Goal: Task Accomplishment & Management: Use online tool/utility

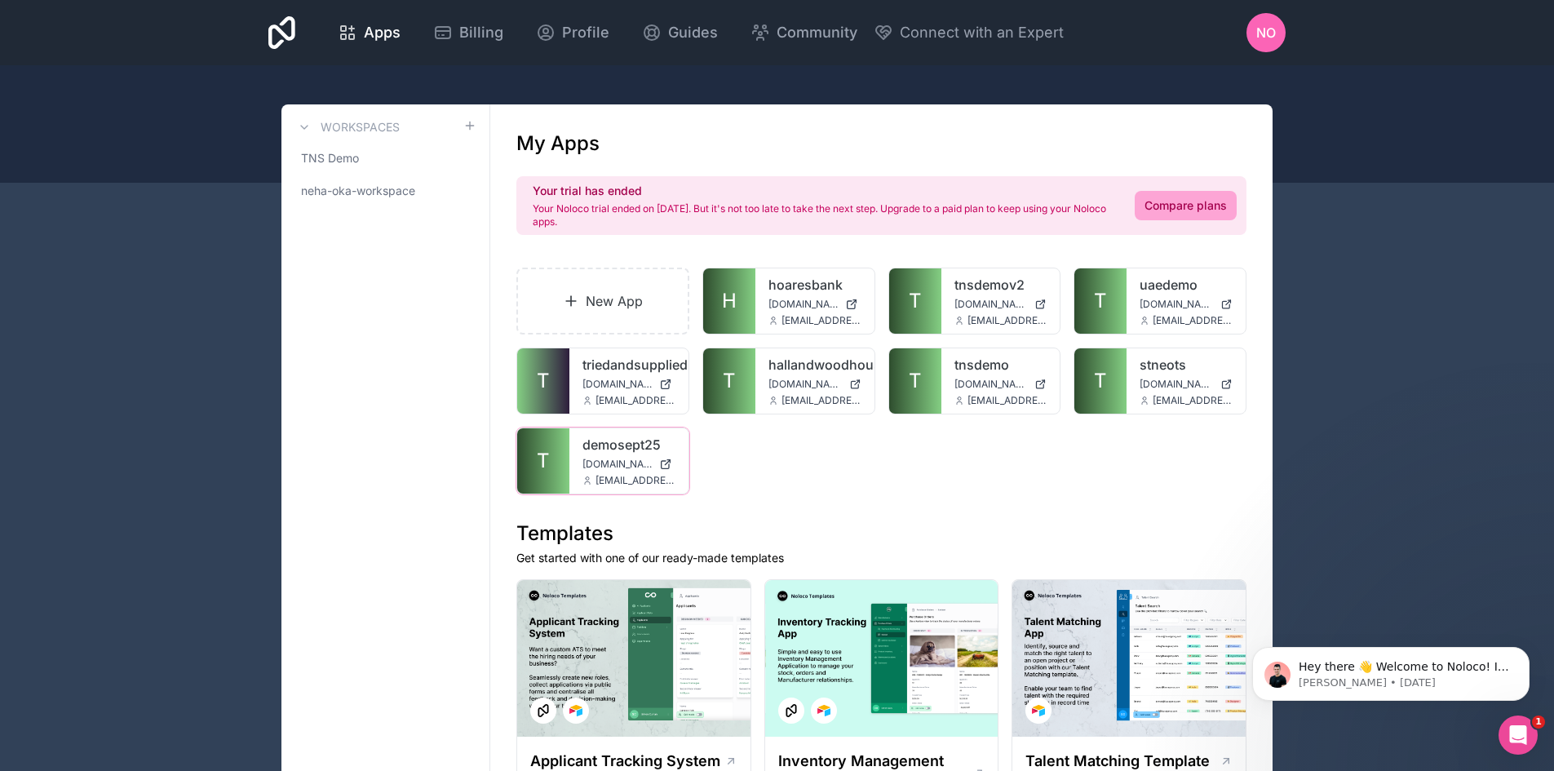
click at [0, 0] on div at bounding box center [0, 0] width 0 height 0
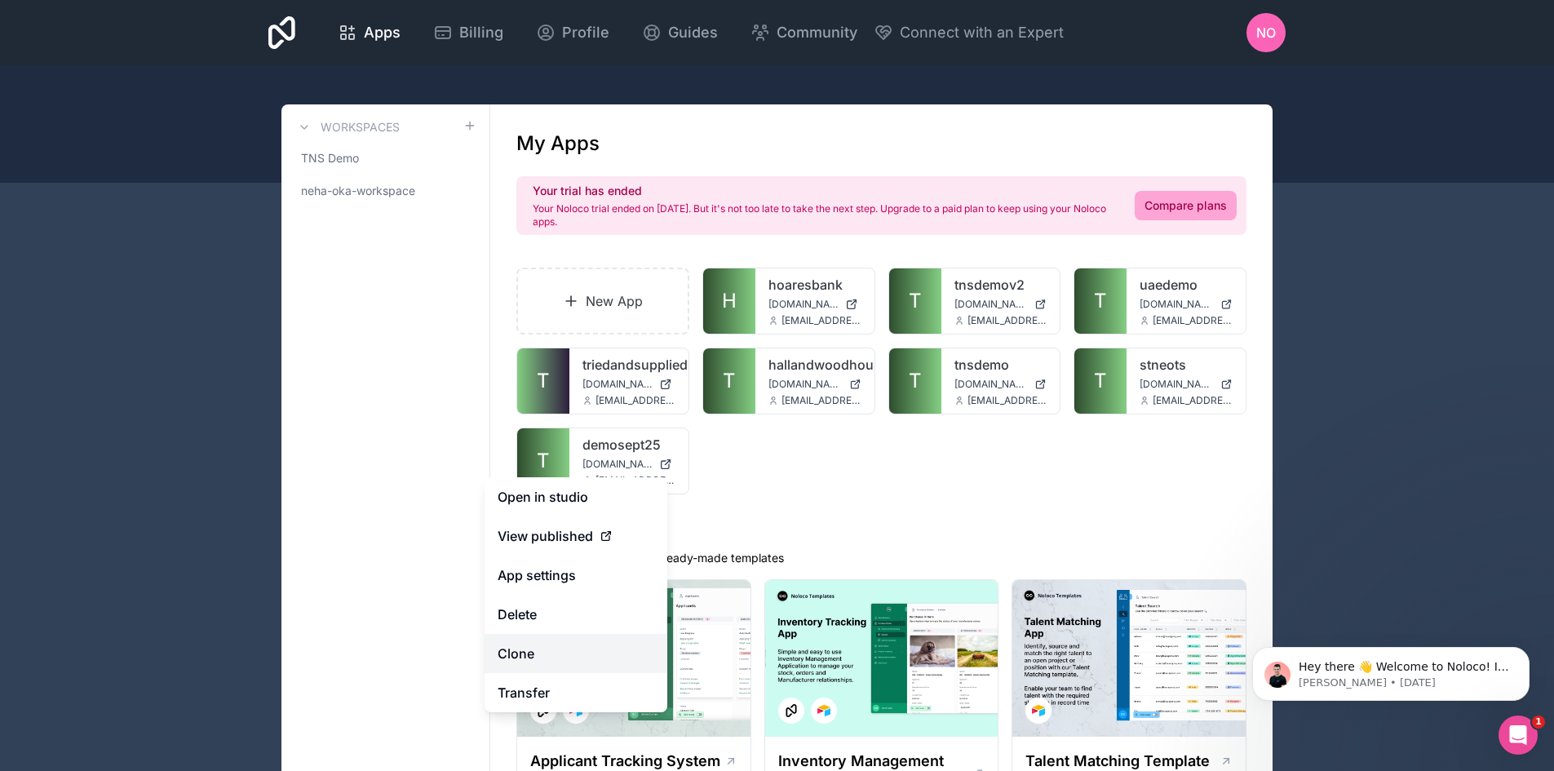
click at [568, 659] on link "Clone" at bounding box center [575, 653] width 183 height 39
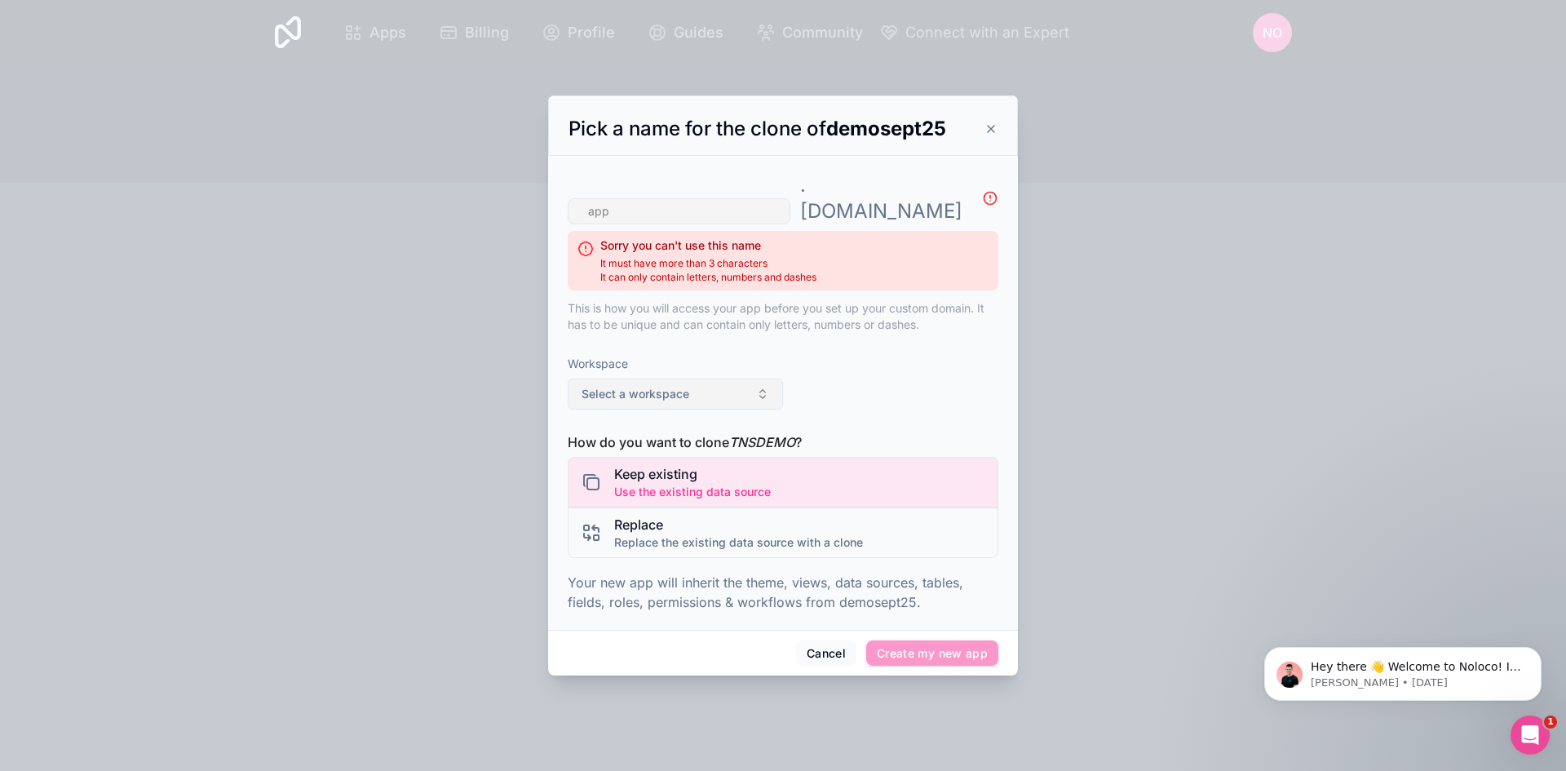
click at [726, 378] on button "Select a workspace" at bounding box center [675, 393] width 215 height 31
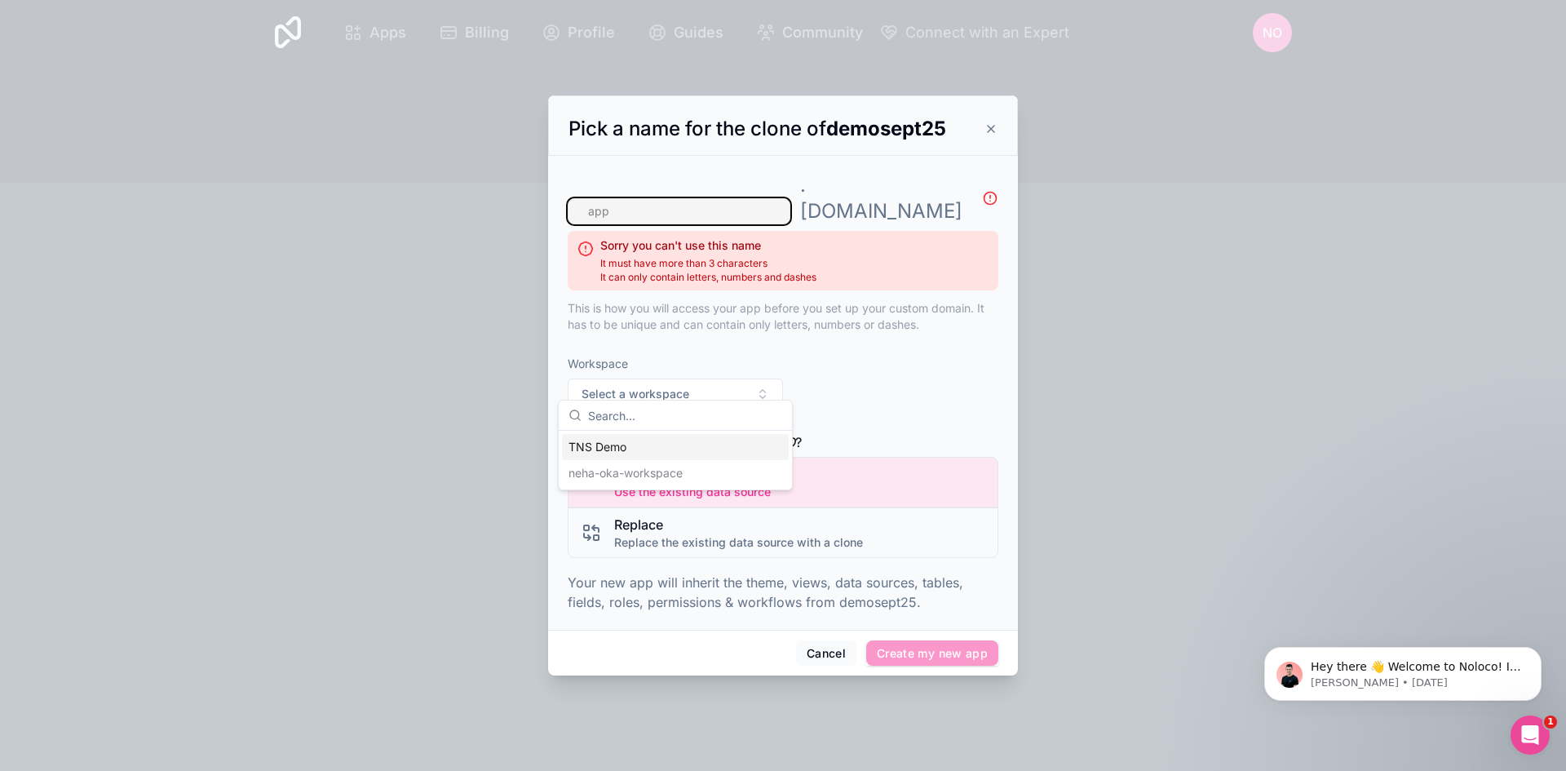
click at [705, 203] on input "text" at bounding box center [679, 211] width 223 height 26
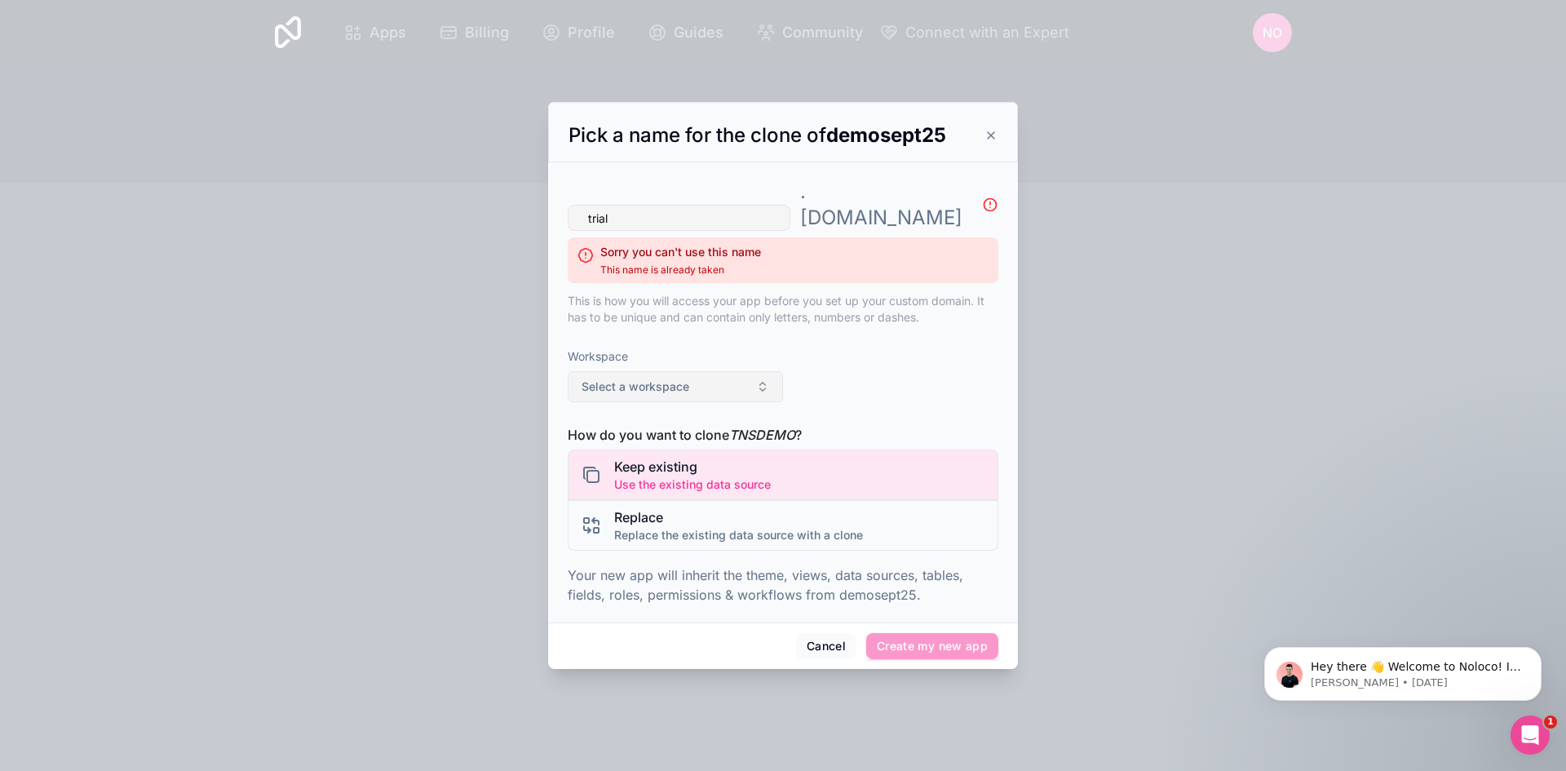
click at [604, 378] on span "Select a workspace" at bounding box center [636, 386] width 108 height 16
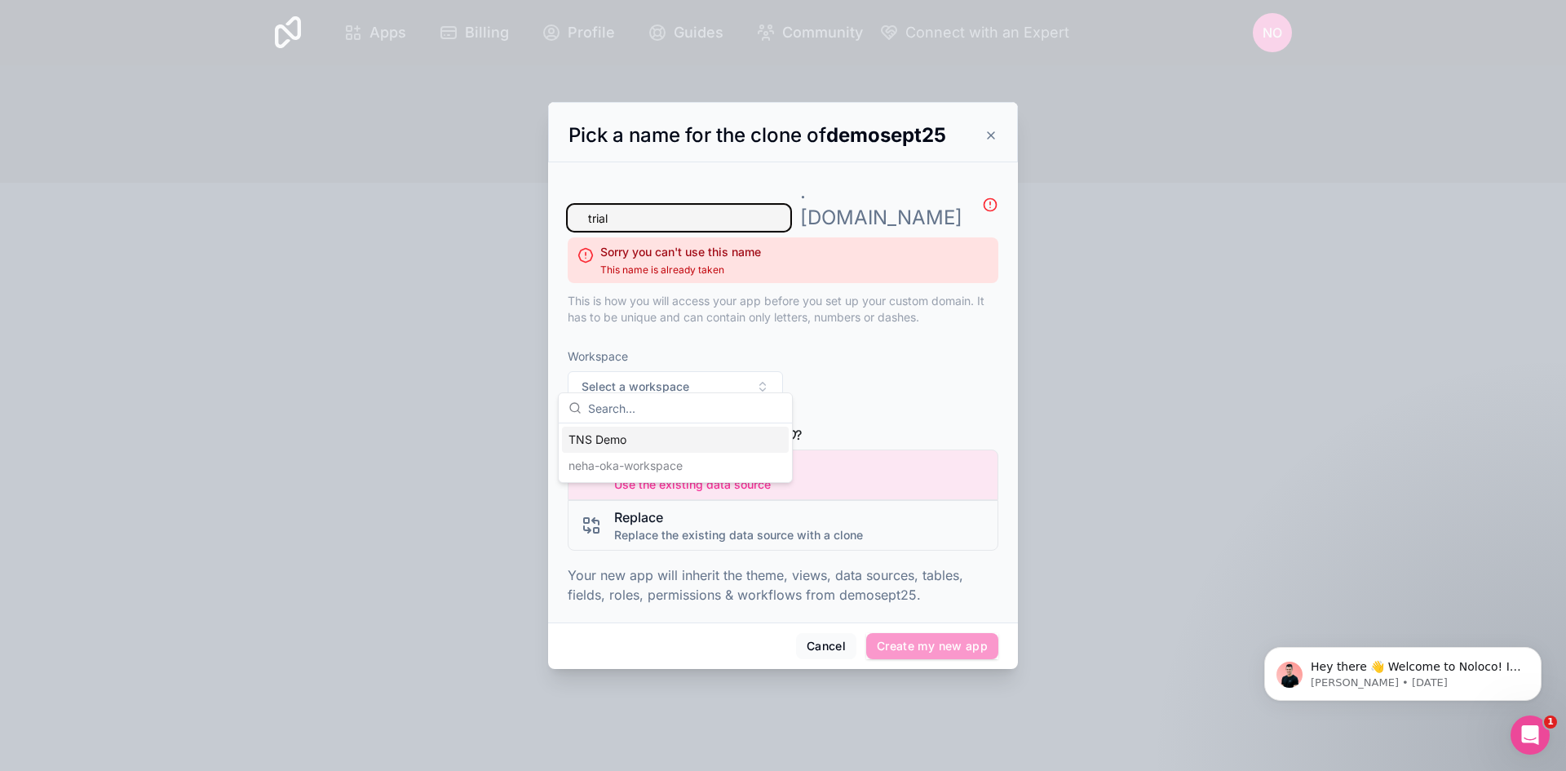
click at [692, 206] on input "trial" at bounding box center [679, 218] width 223 height 26
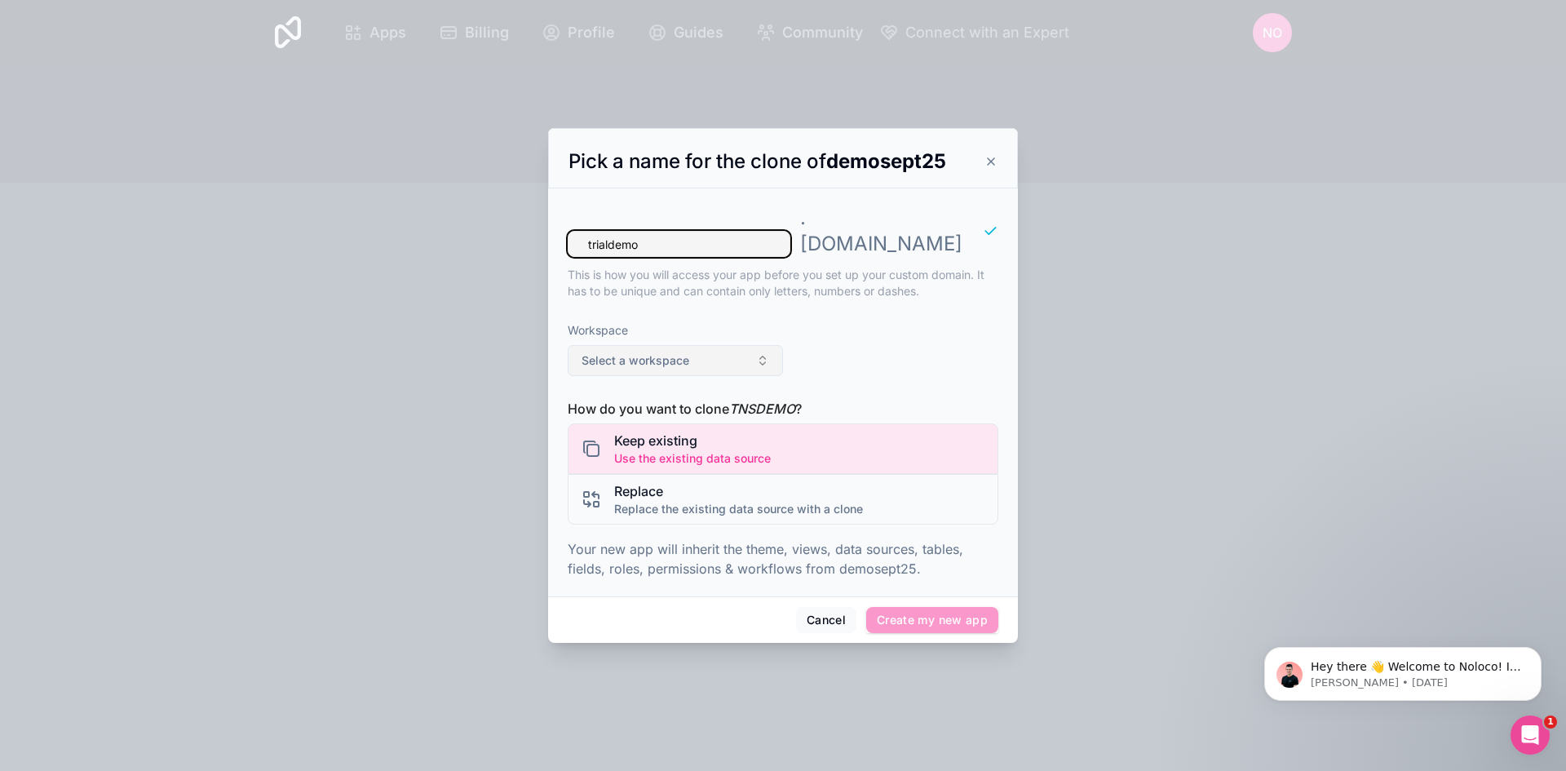
type input "trialdemo"
click at [613, 352] on span "Select a workspace" at bounding box center [636, 360] width 108 height 16
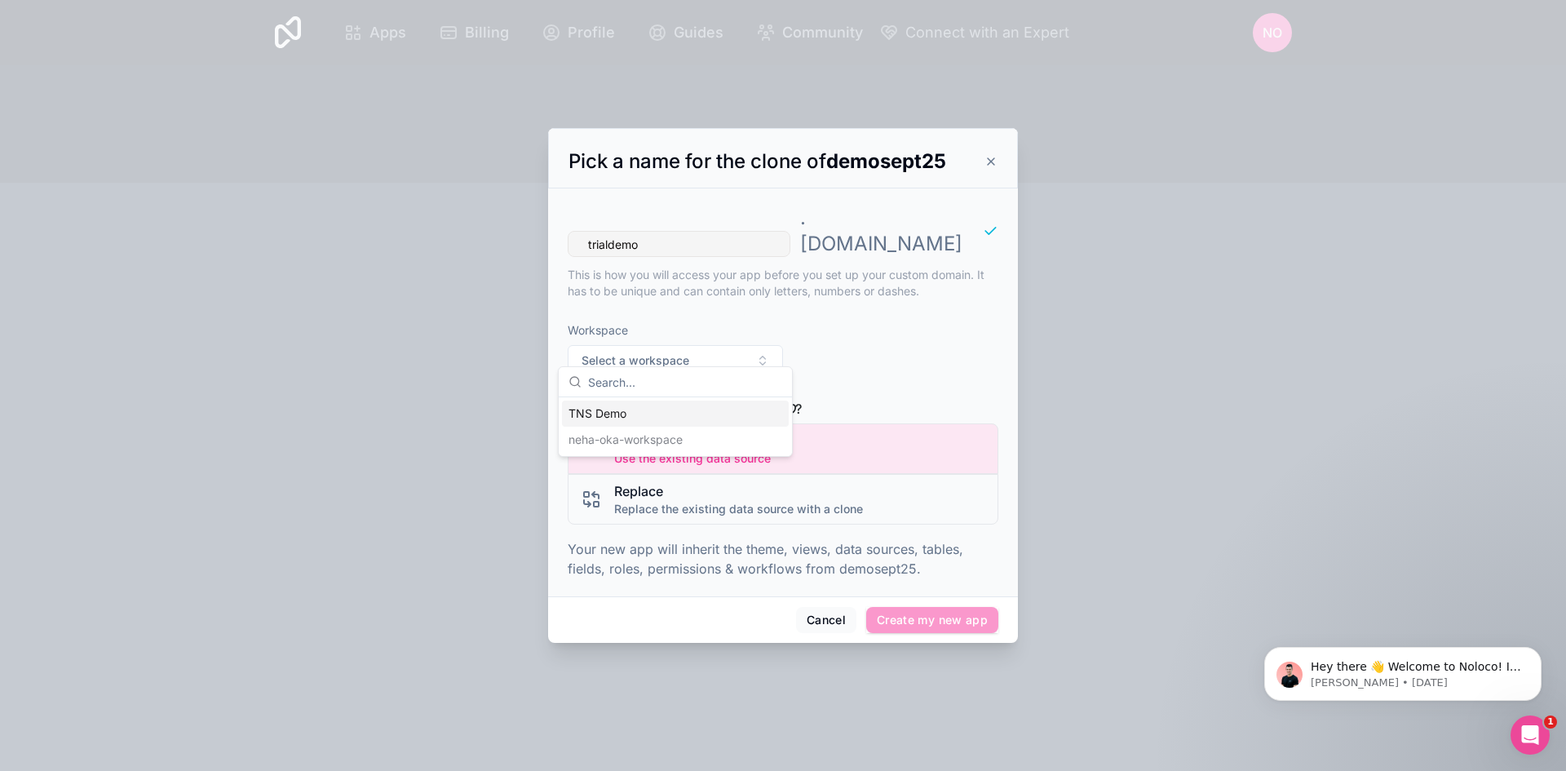
click at [630, 409] on div "TNS Demo" at bounding box center [675, 413] width 227 height 26
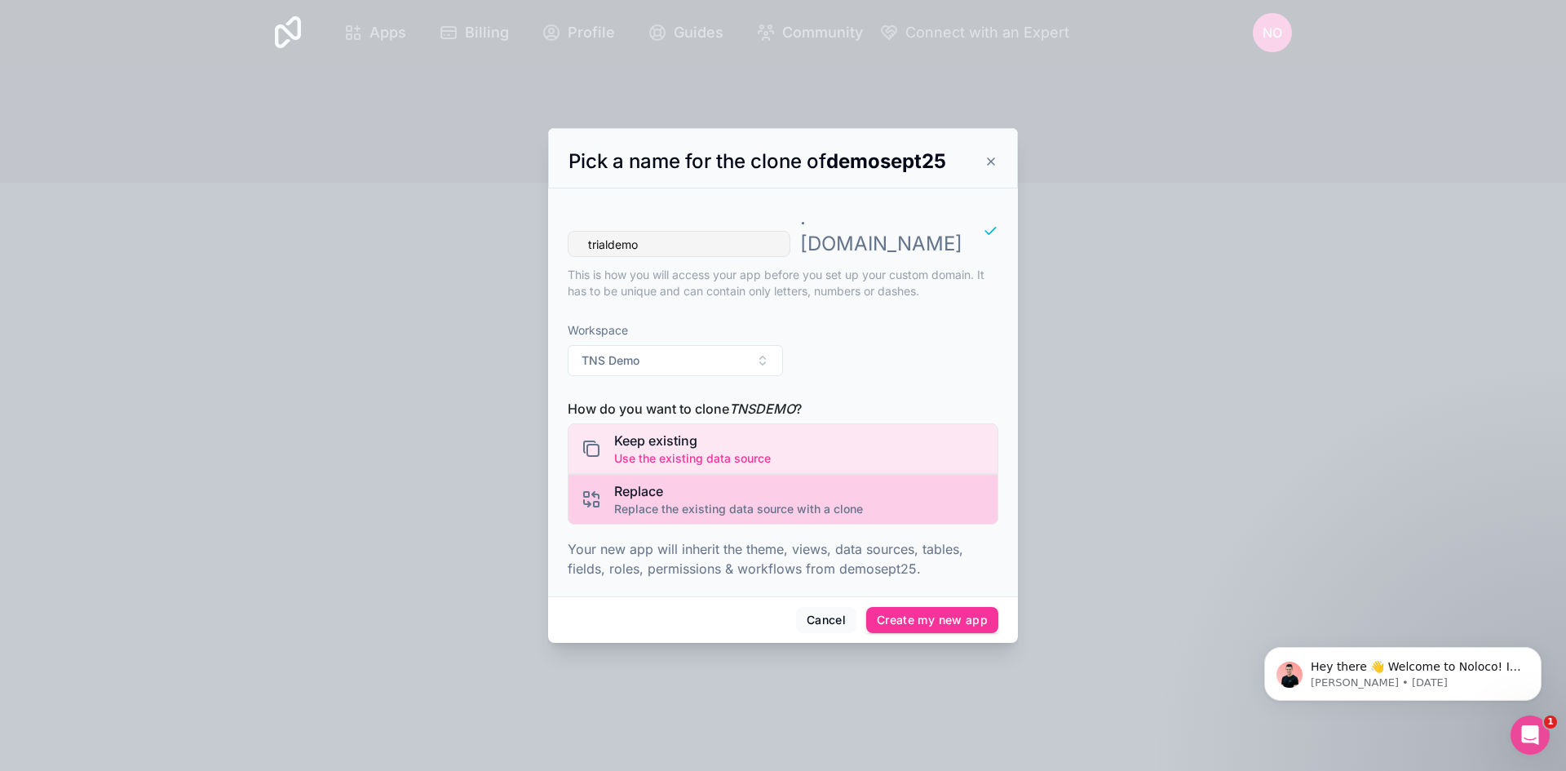
click at [657, 501] on span "Replace the existing data source with a clone" at bounding box center [738, 509] width 249 height 16
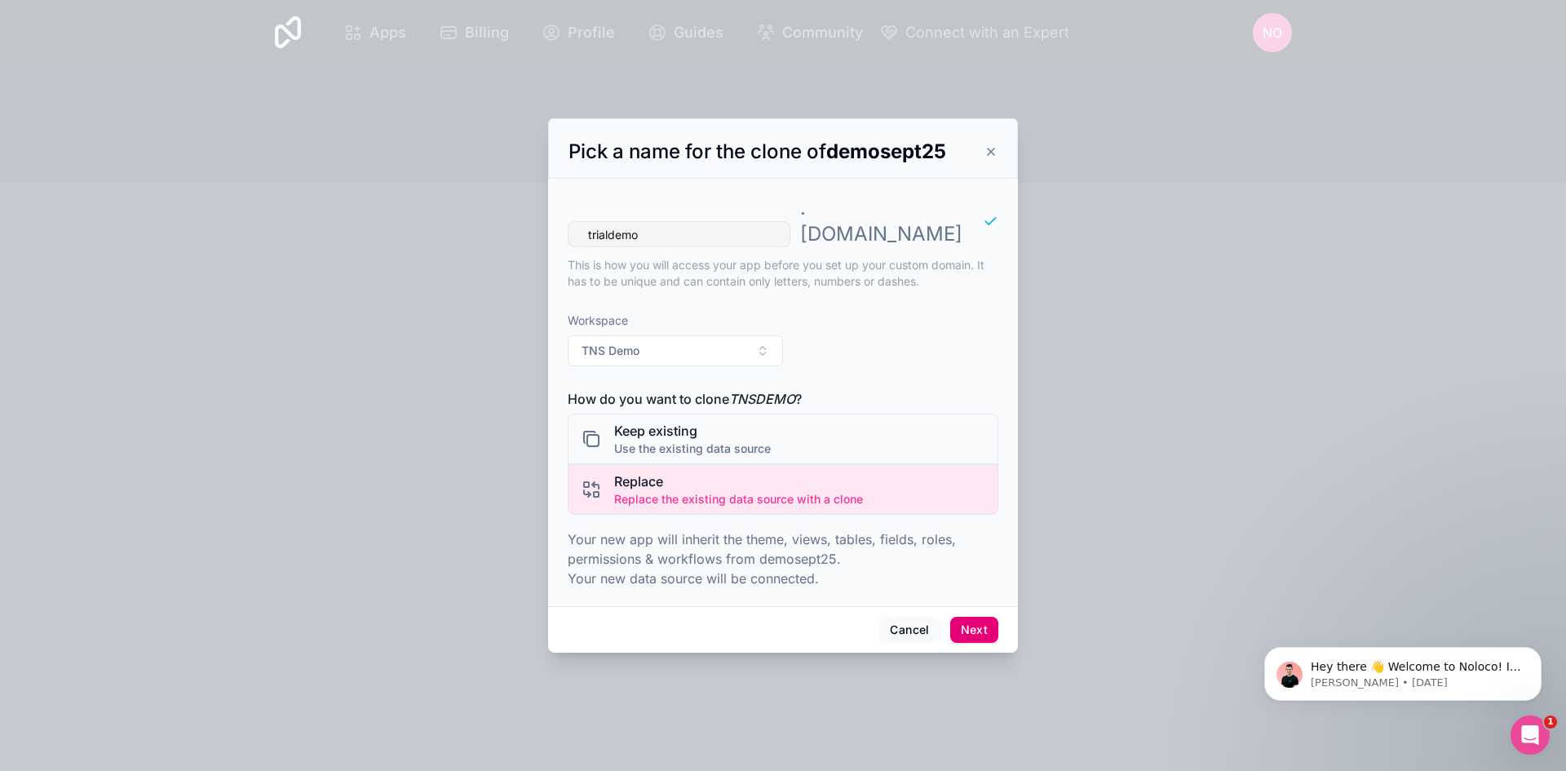
click at [975, 623] on button "Next" at bounding box center [974, 630] width 48 height 26
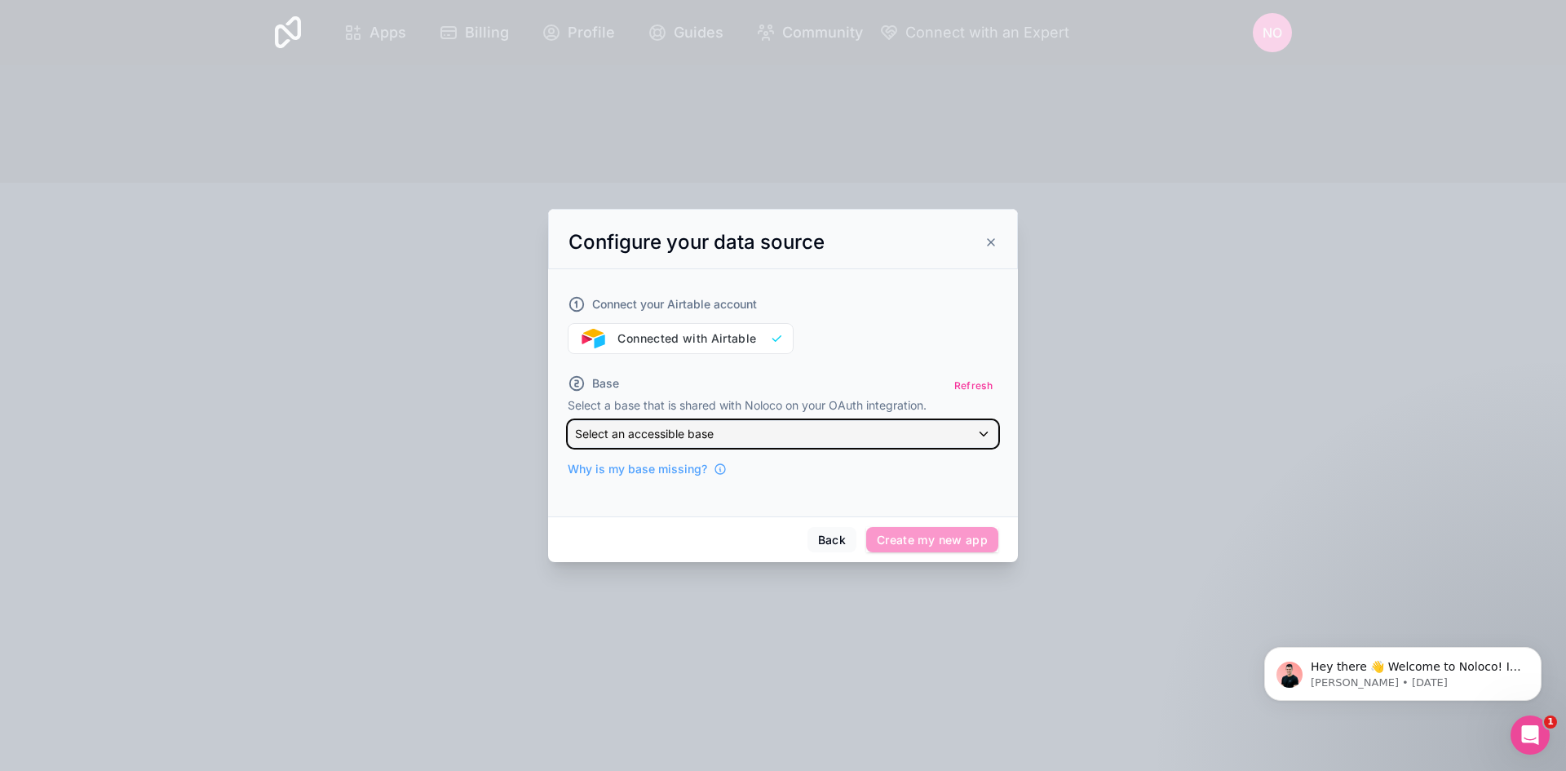
click at [780, 421] on button "Select an accessible base" at bounding box center [783, 434] width 431 height 28
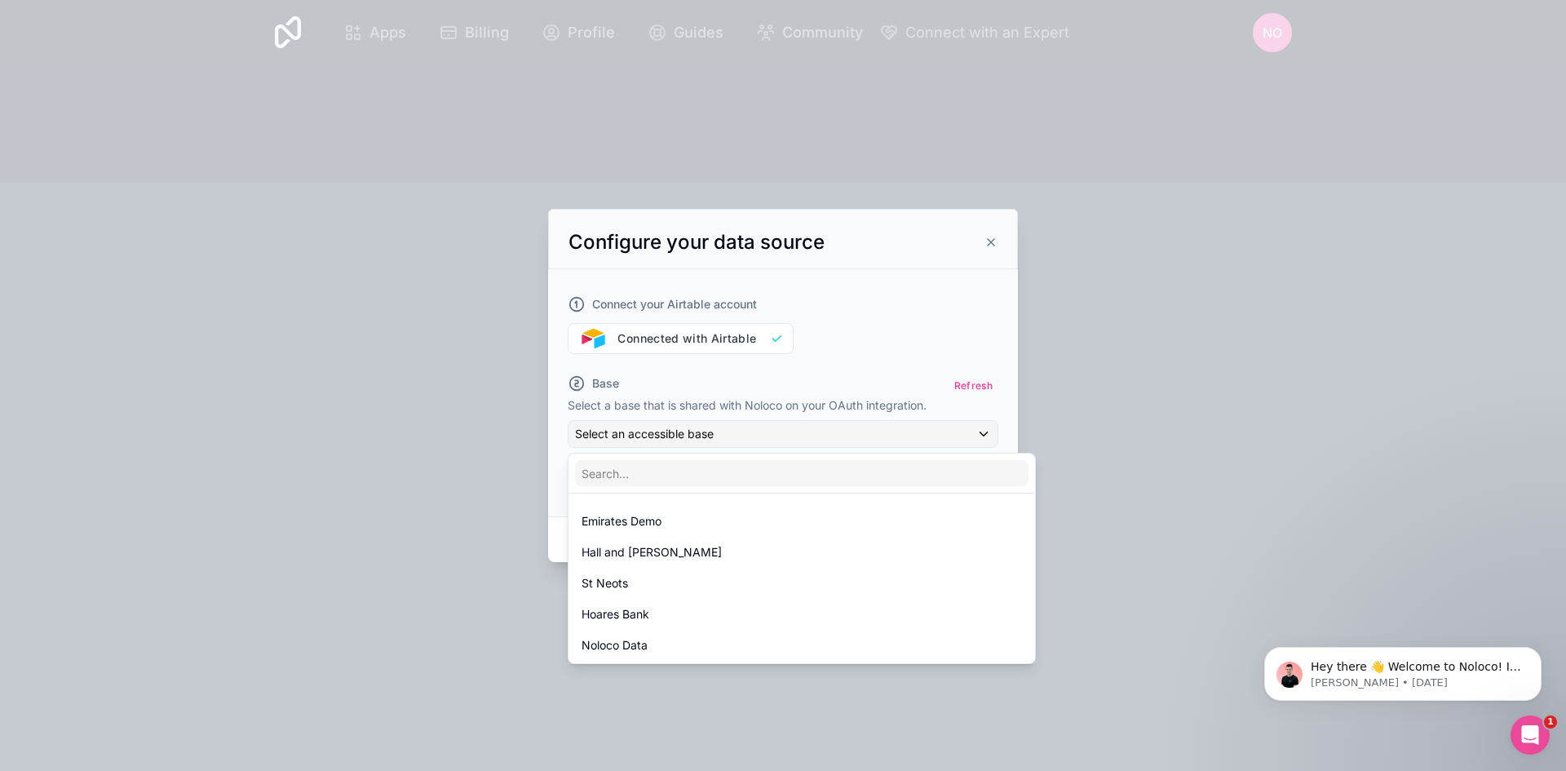
click at [971, 383] on div at bounding box center [783, 385] width 1566 height 771
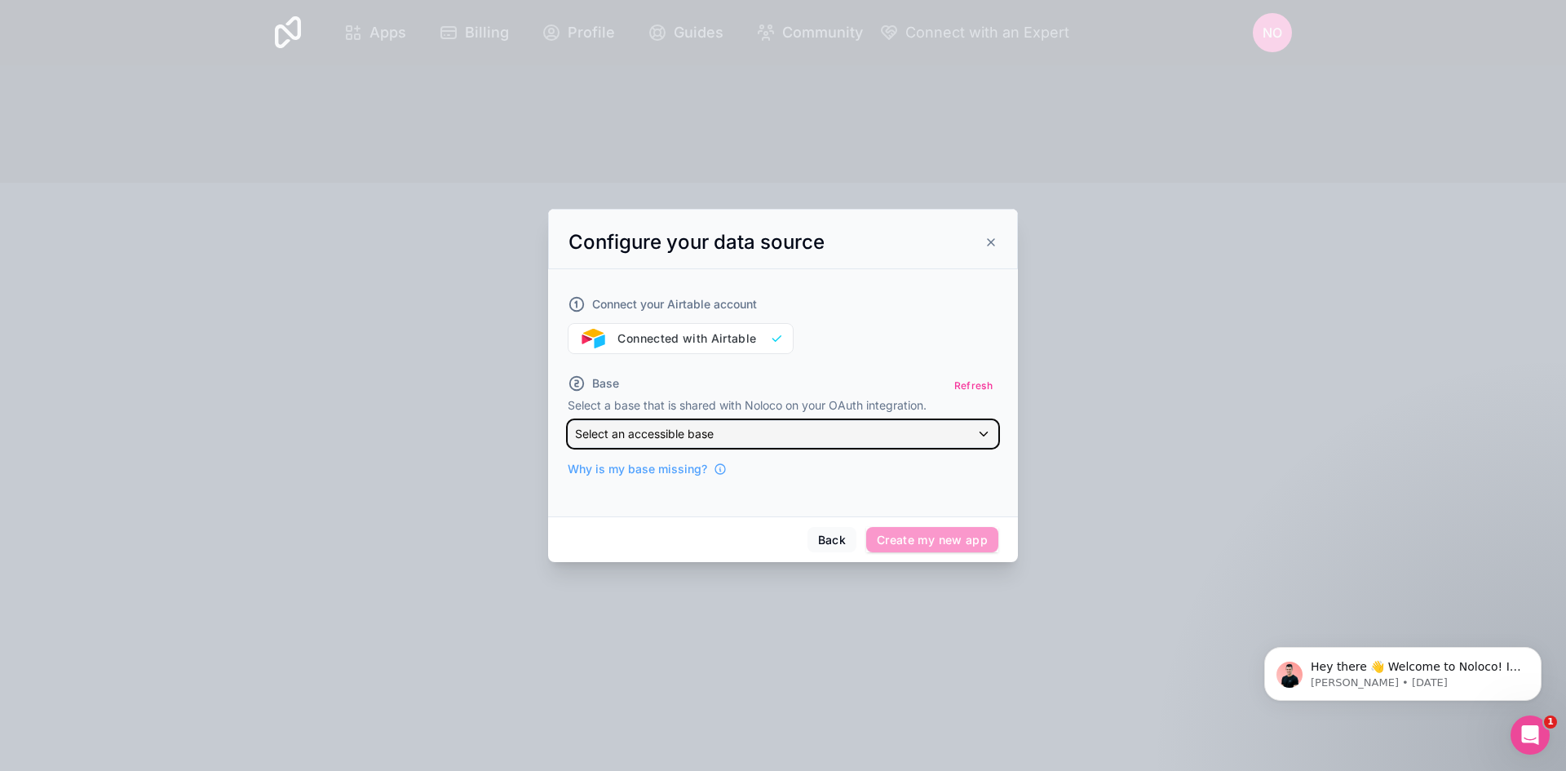
click at [734, 436] on div "Select an accessible base" at bounding box center [782, 434] width 429 height 26
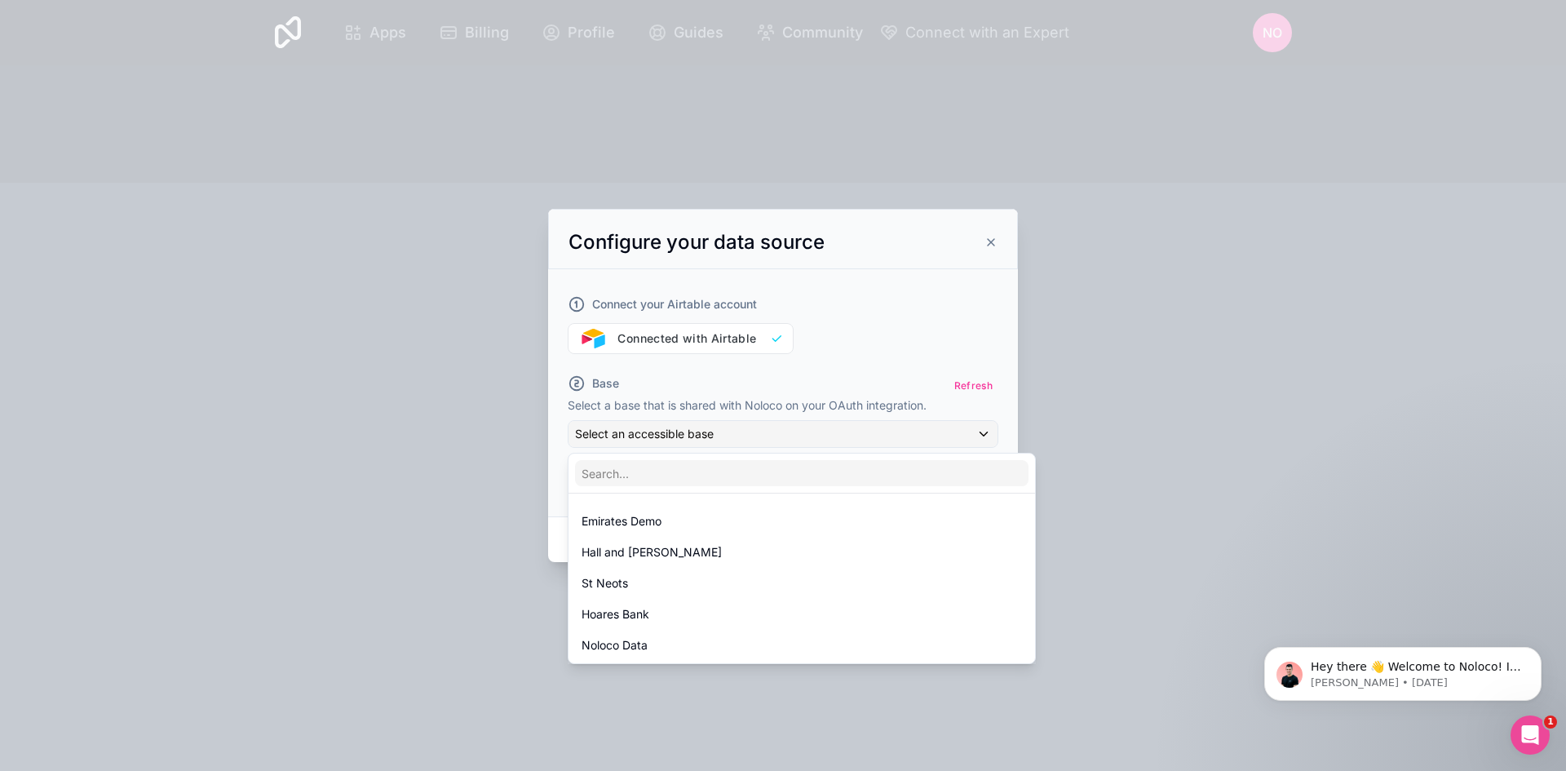
click at [477, 510] on div at bounding box center [783, 385] width 1566 height 771
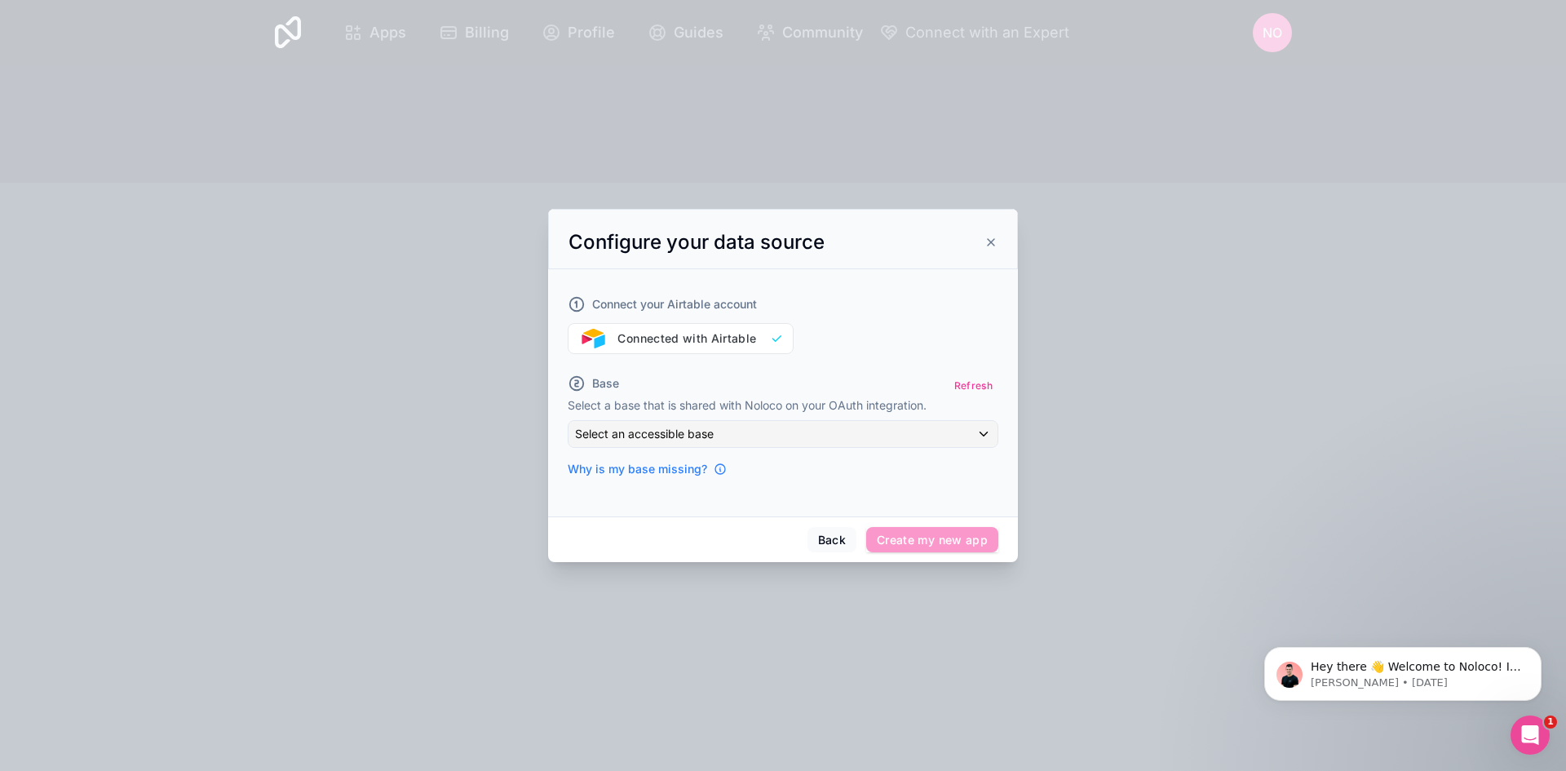
click at [673, 476] on span "Why is my base missing?" at bounding box center [637, 469] width 139 height 16
click at [828, 544] on button "Back" at bounding box center [831, 540] width 49 height 26
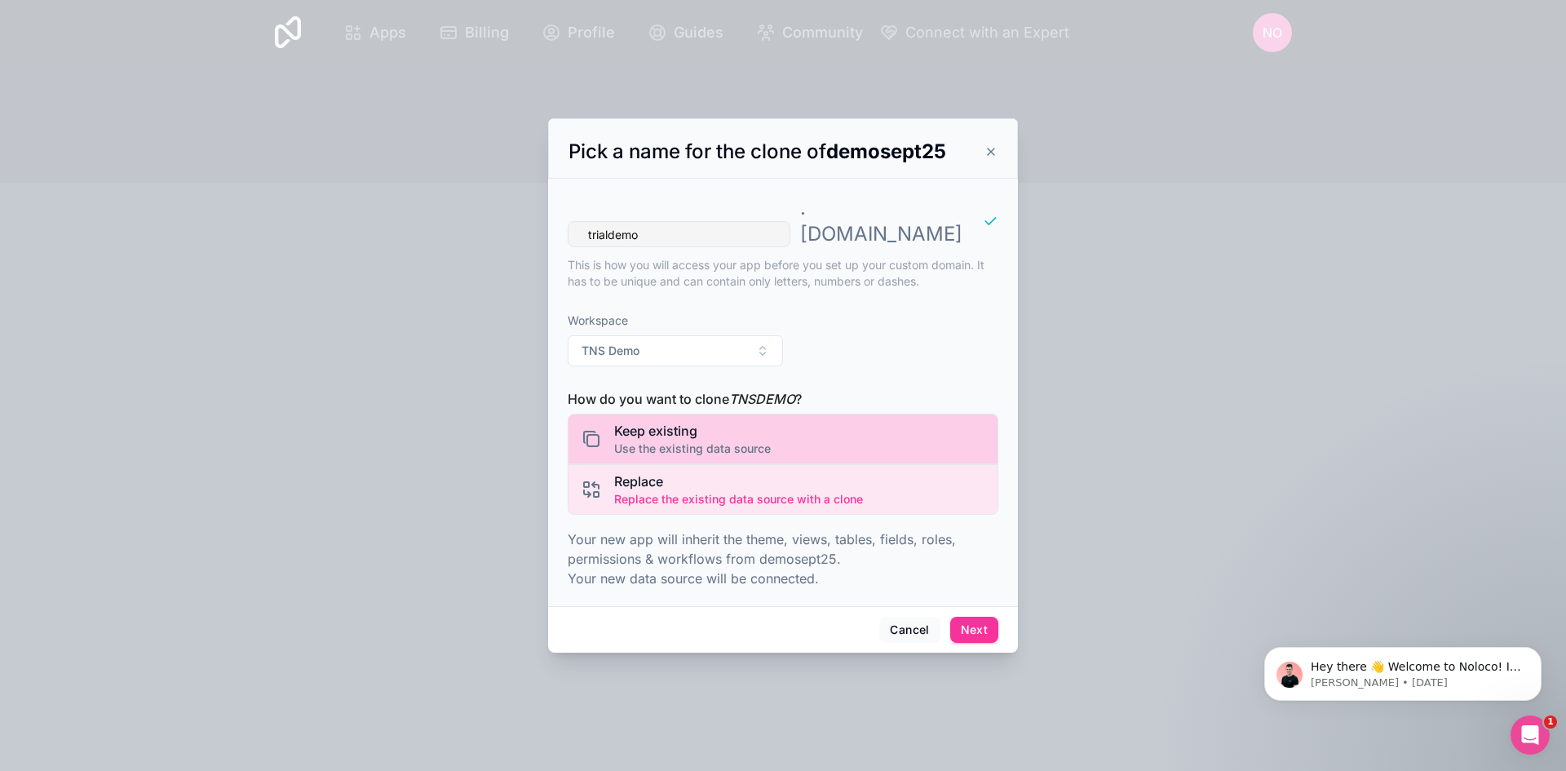
click at [724, 440] on span "Use the existing data source" at bounding box center [692, 448] width 157 height 16
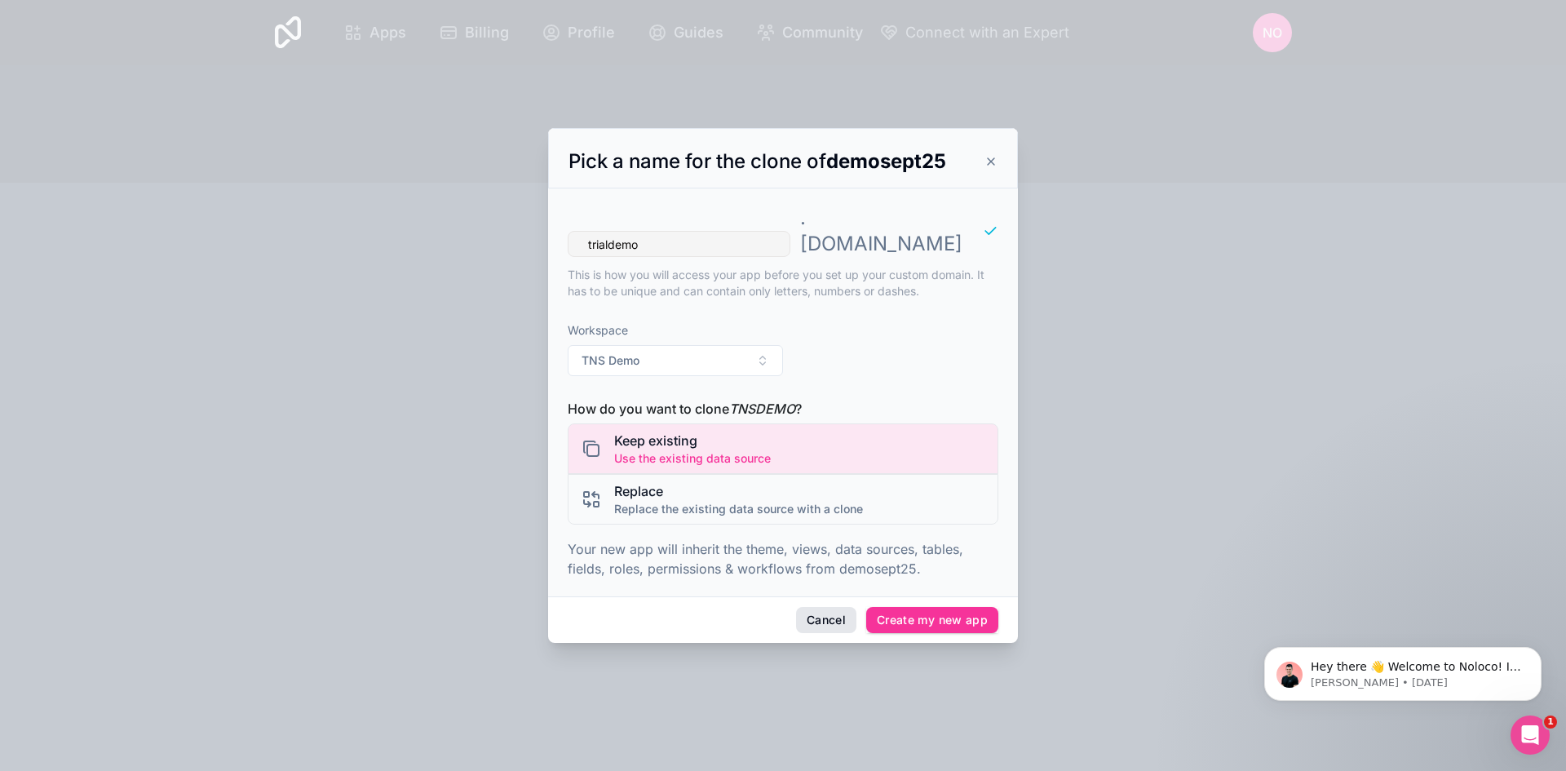
click at [830, 607] on button "Cancel" at bounding box center [826, 620] width 60 height 26
